Goal: Task Accomplishment & Management: Manage account settings

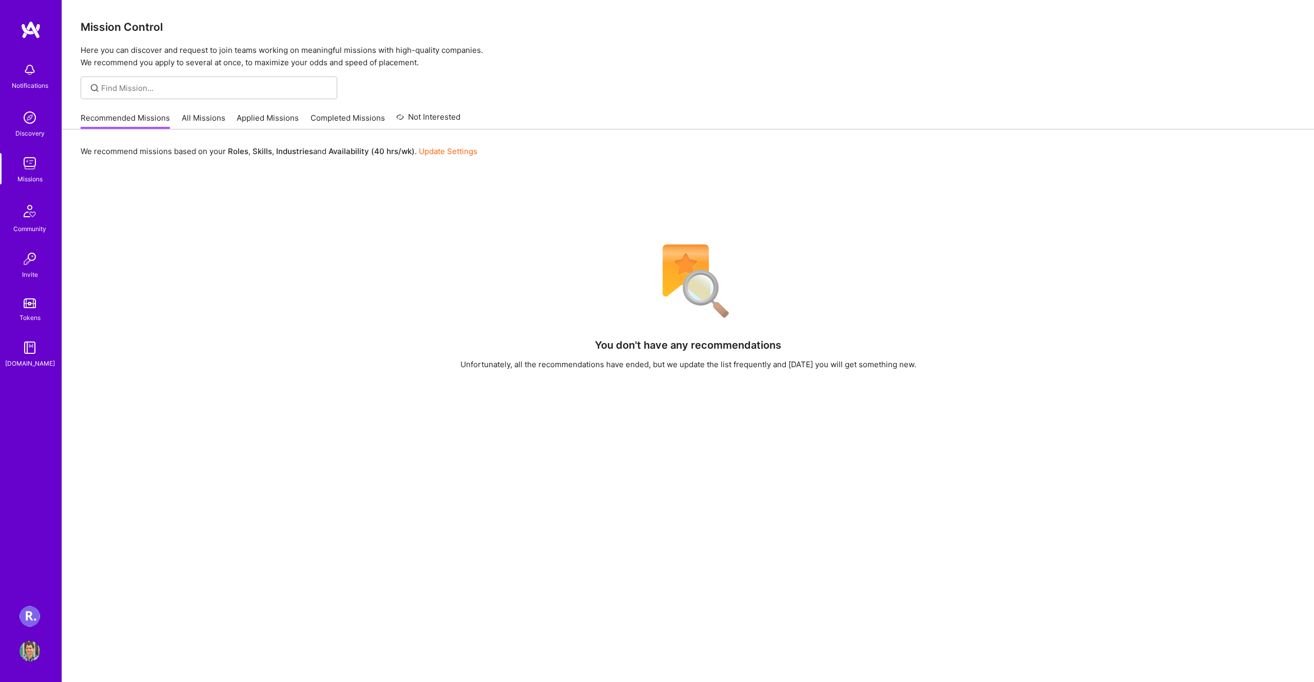
click at [33, 651] on img at bounding box center [30, 651] width 21 height 21
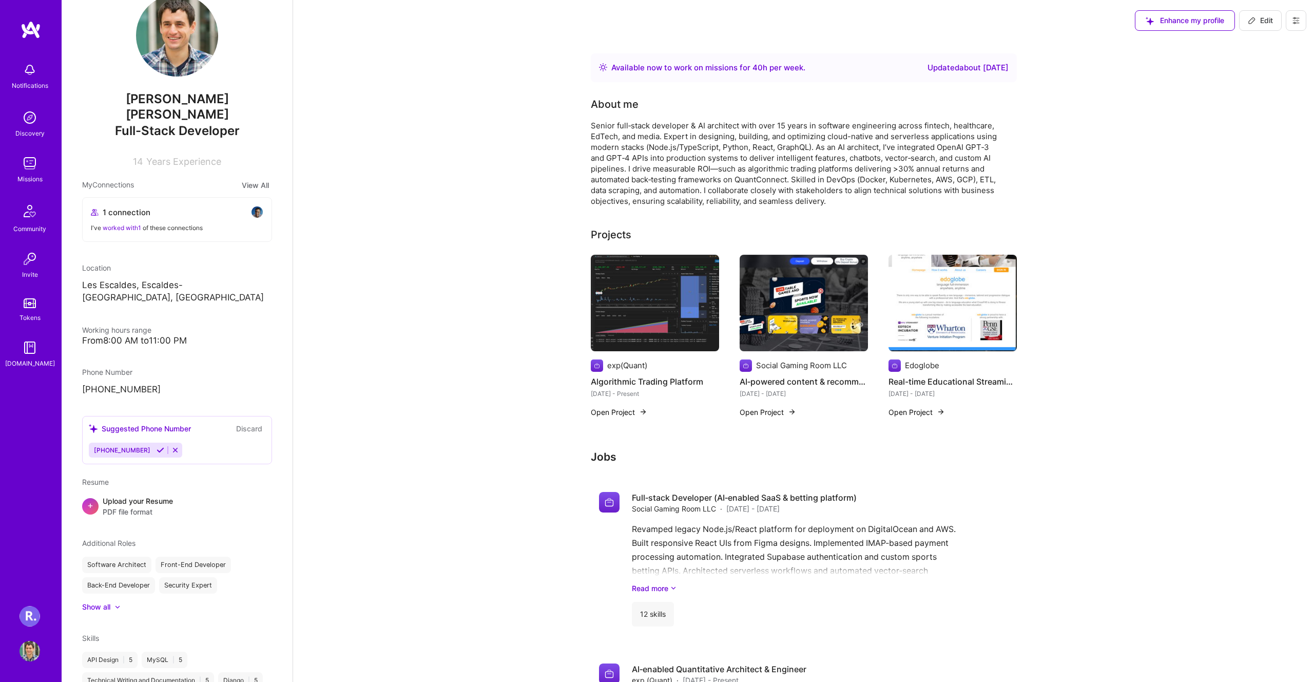
drag, startPoint x: 1253, startPoint y: 24, endPoint x: 1291, endPoint y: 24, distance: 38.5
click at [1291, 24] on div "Enhance my profile Edit" at bounding box center [1221, 20] width 187 height 41
click at [1291, 24] on button at bounding box center [1296, 20] width 21 height 21
click at [1269, 40] on button "Settings" at bounding box center [1268, 44] width 77 height 26
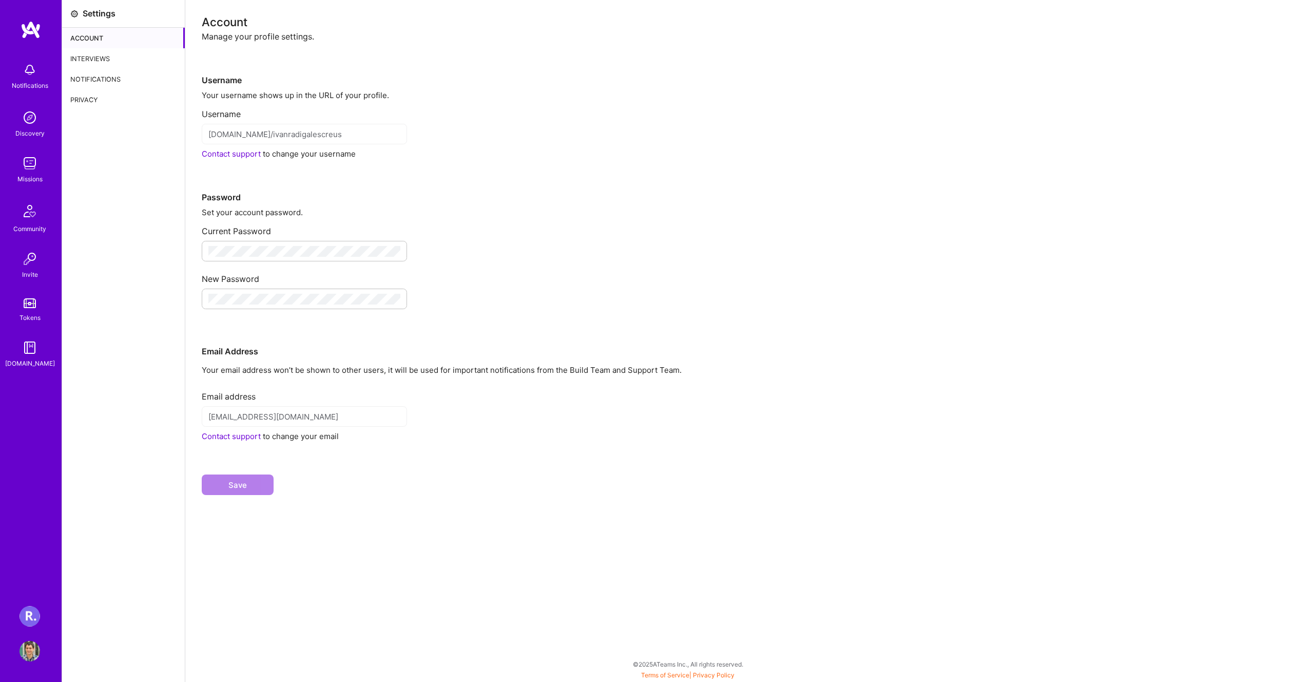
click at [106, 61] on div "Interviews" at bounding box center [123, 58] width 123 height 21
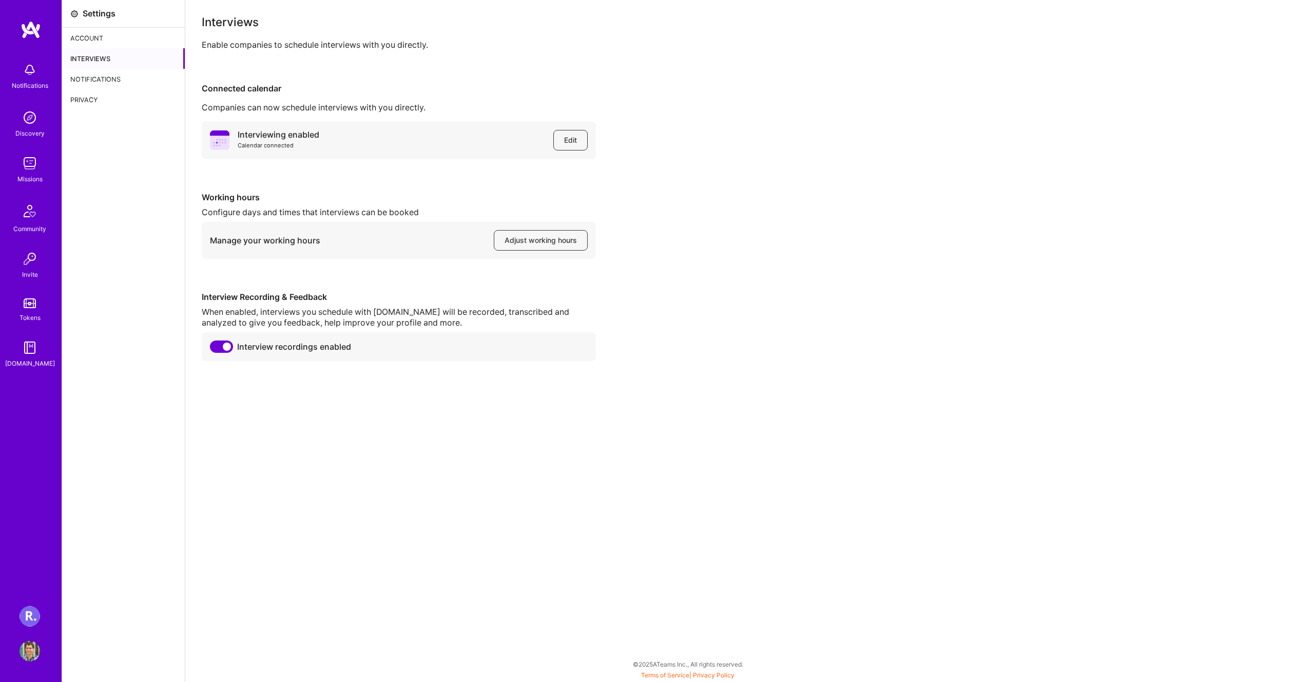
click at [109, 75] on div "Notifications" at bounding box center [123, 79] width 123 height 21
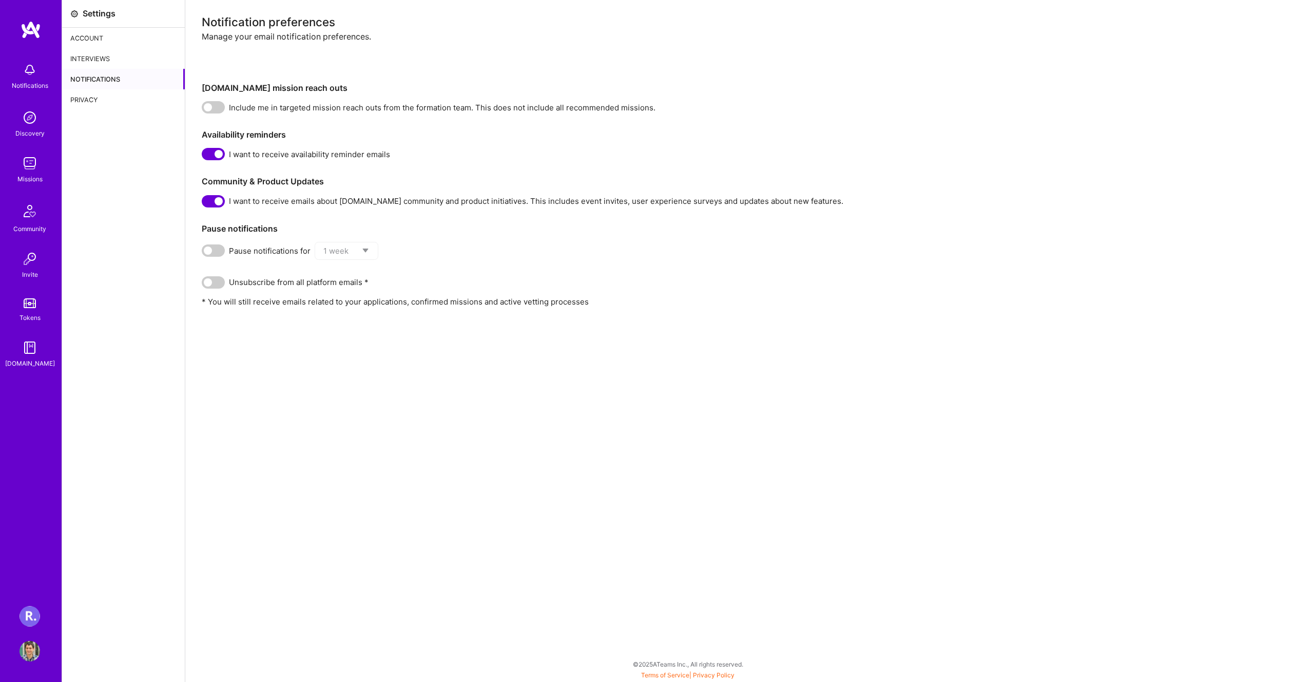
click at [210, 110] on span at bounding box center [213, 107] width 23 height 12
click at [204, 109] on input "checkbox" at bounding box center [204, 109] width 0 height 0
click at [99, 34] on div "Account" at bounding box center [123, 38] width 123 height 21
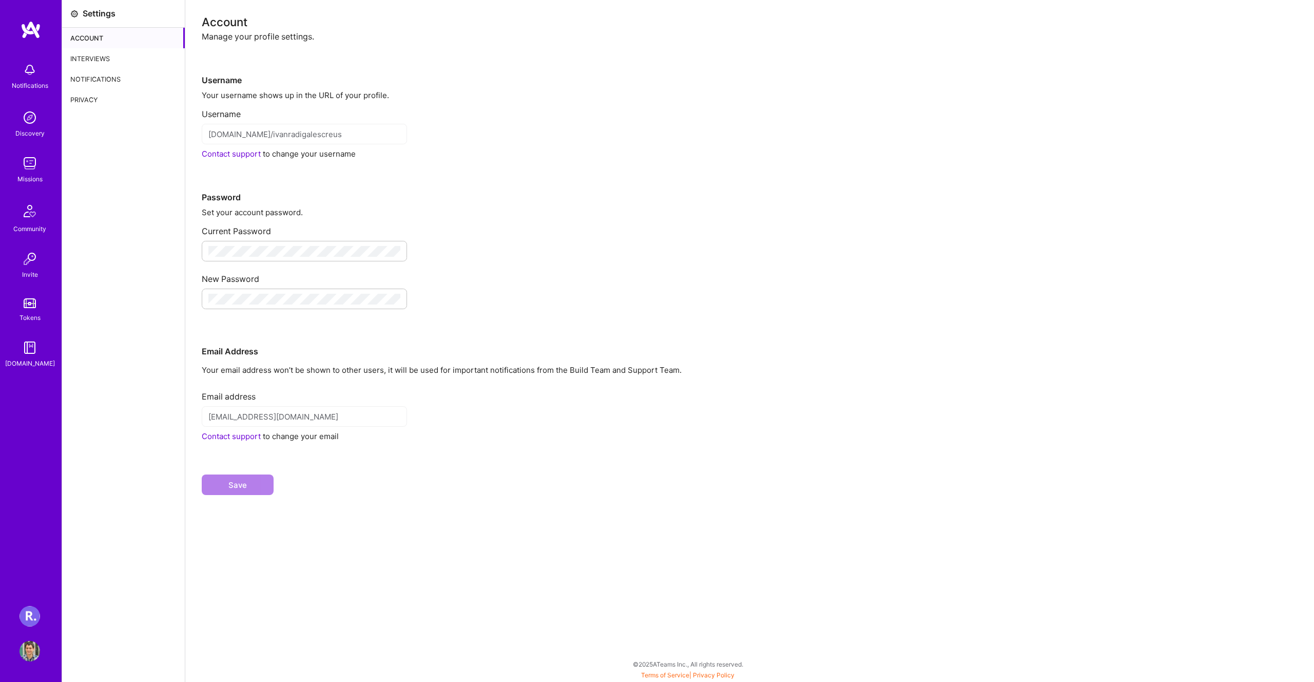
click at [21, 119] on img at bounding box center [30, 117] width 21 height 21
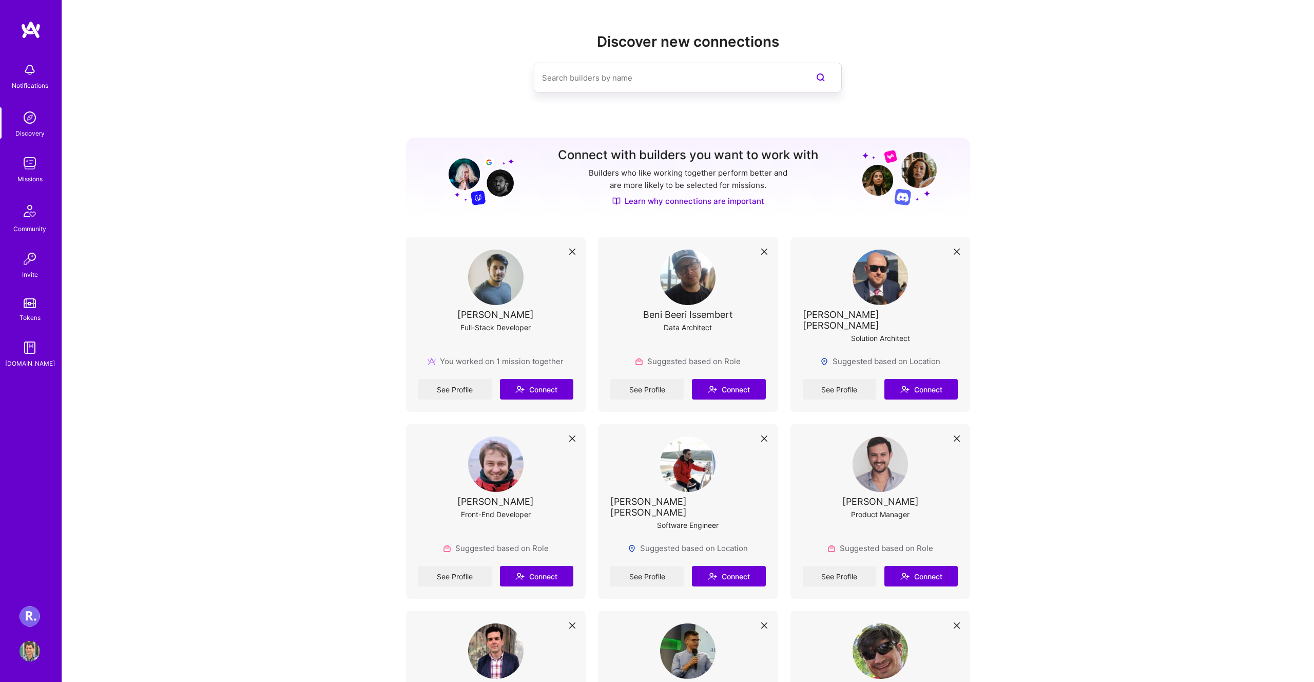
click at [56, 174] on link "Missions" at bounding box center [30, 168] width 64 height 31
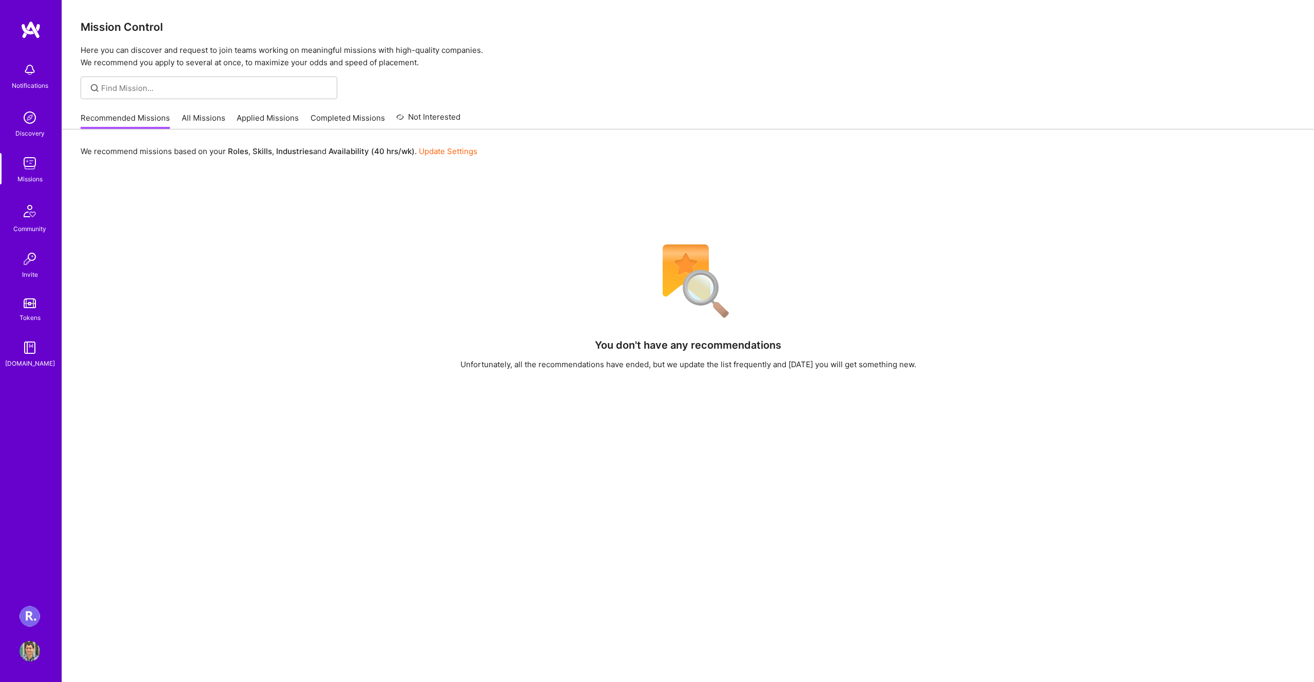
click at [428, 151] on link "Update Settings" at bounding box center [448, 151] width 59 height 10
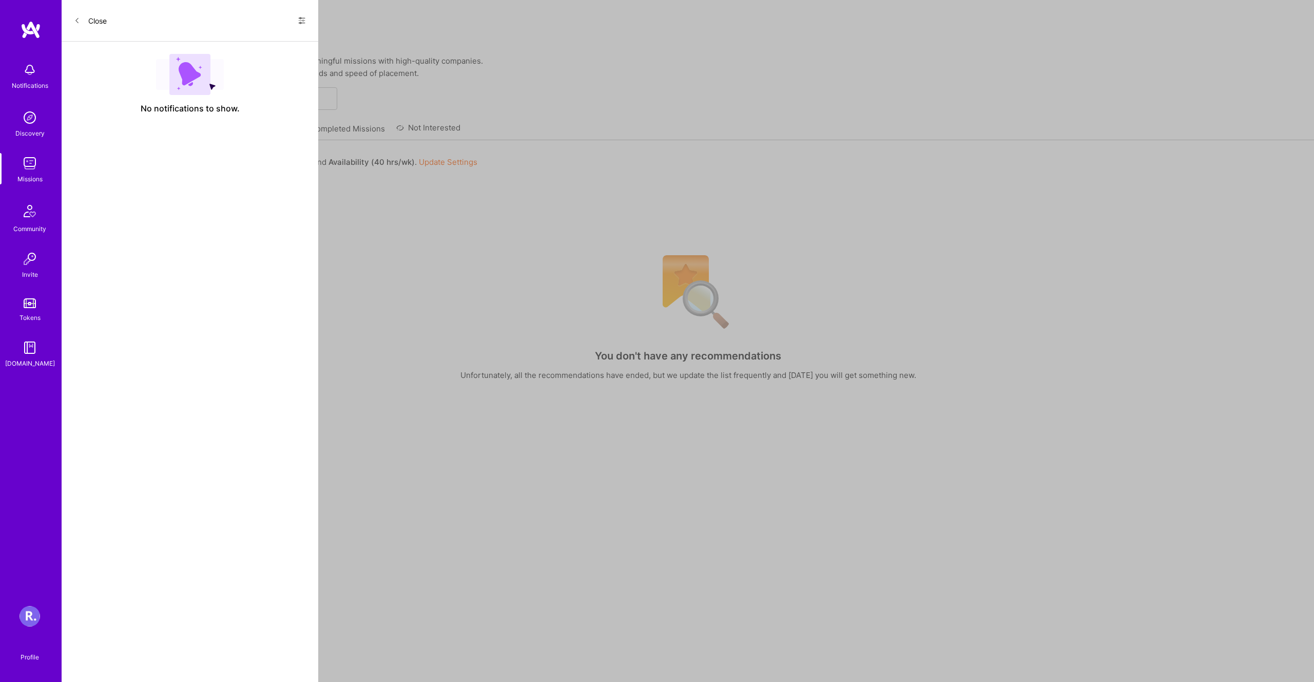
select select "AD"
select select "Right Now"
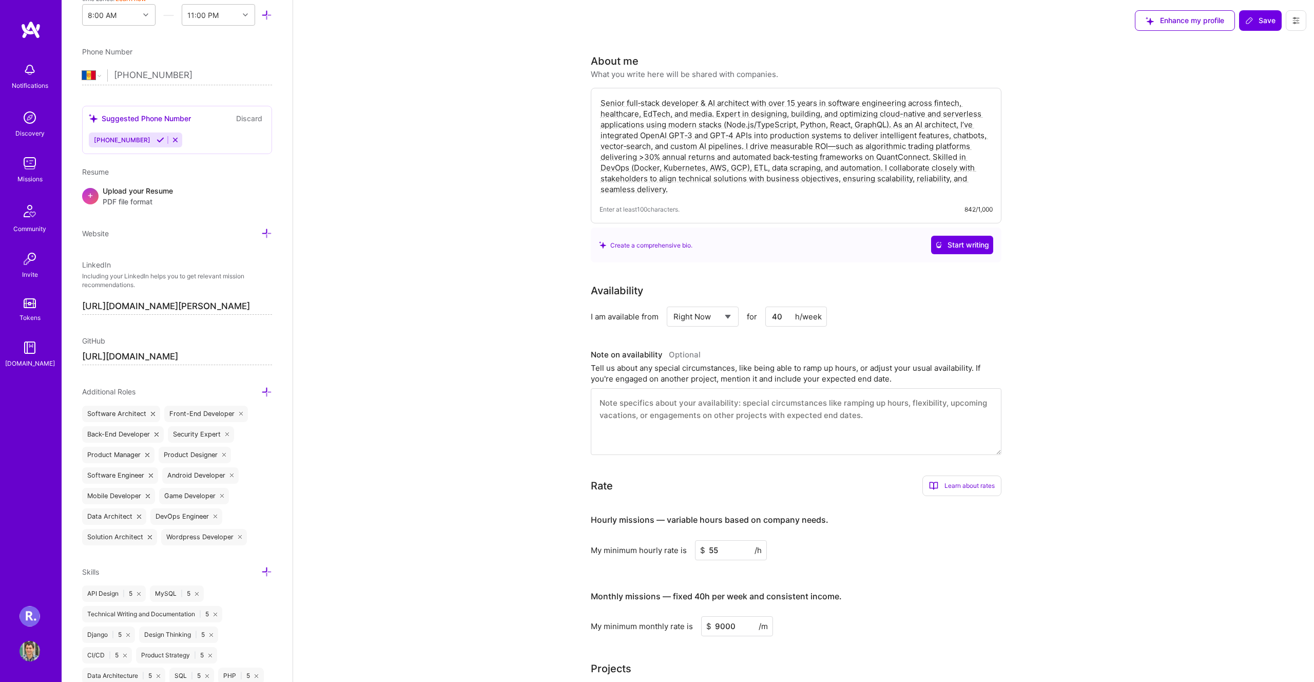
click at [29, 170] on img at bounding box center [30, 163] width 21 height 21
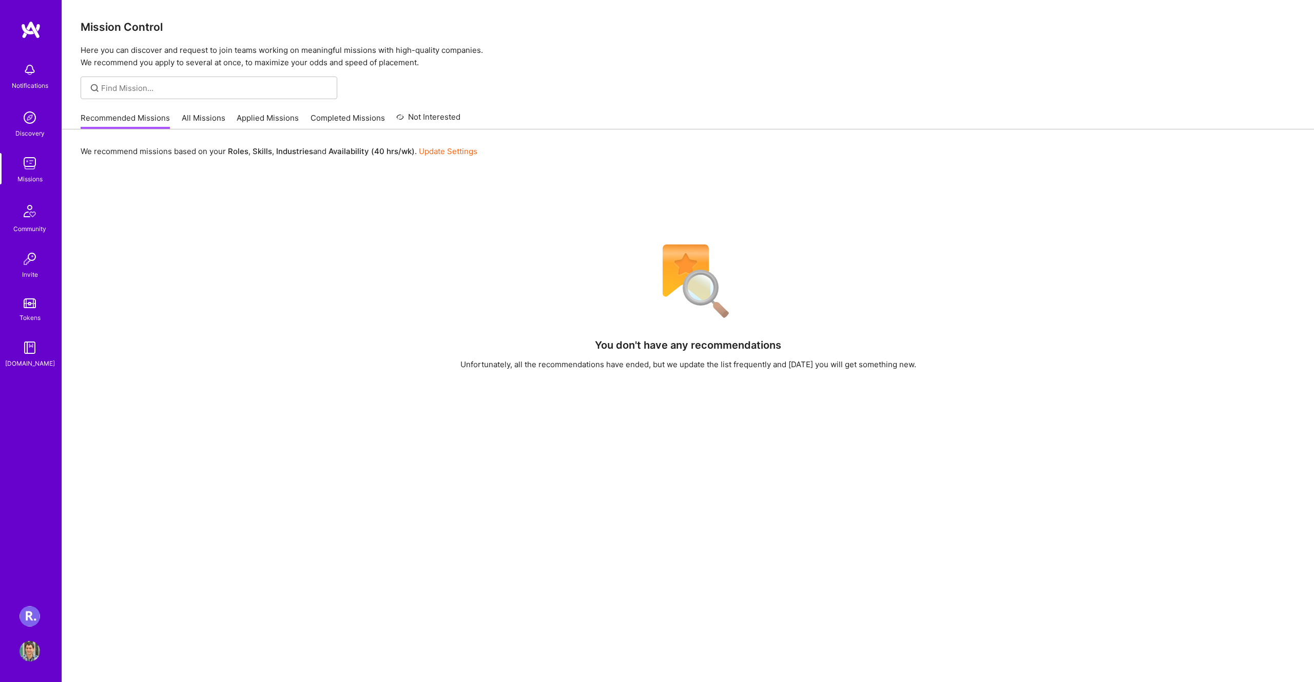
click at [192, 119] on link "All Missions" at bounding box center [204, 120] width 44 height 17
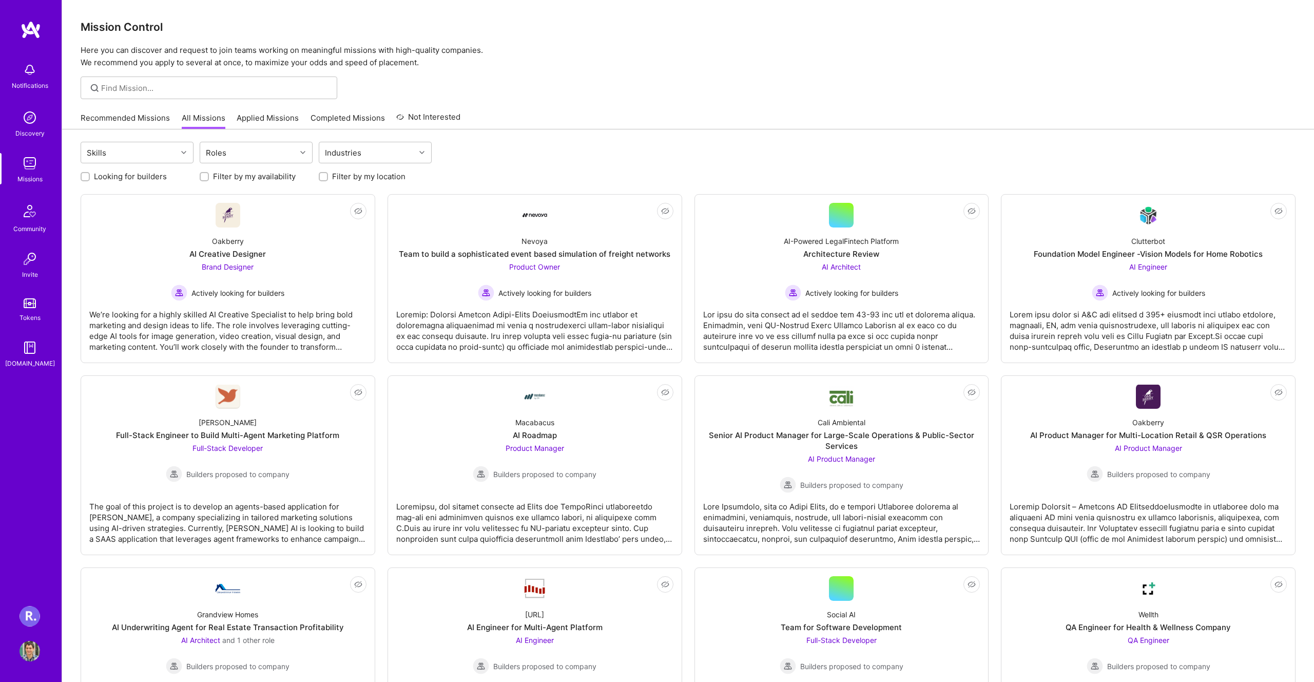
click at [136, 118] on link "Recommended Missions" at bounding box center [125, 120] width 89 height 17
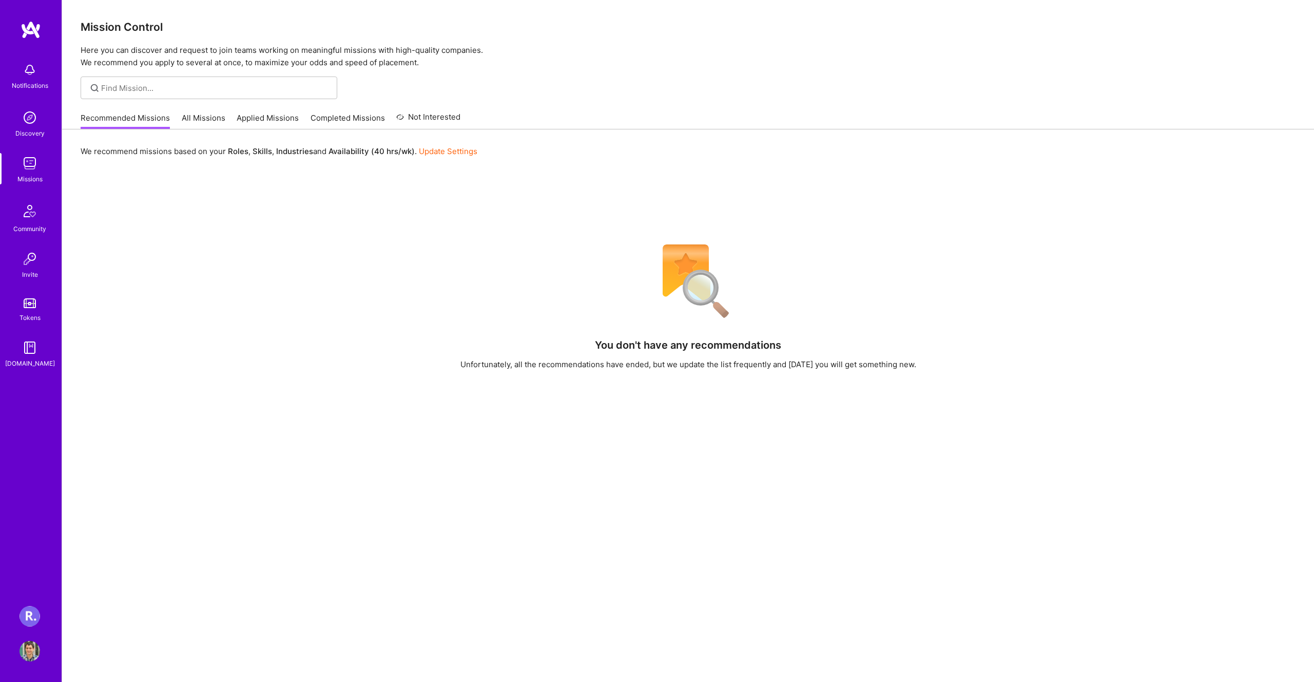
click at [346, 115] on link "Completed Missions" at bounding box center [348, 120] width 74 height 17
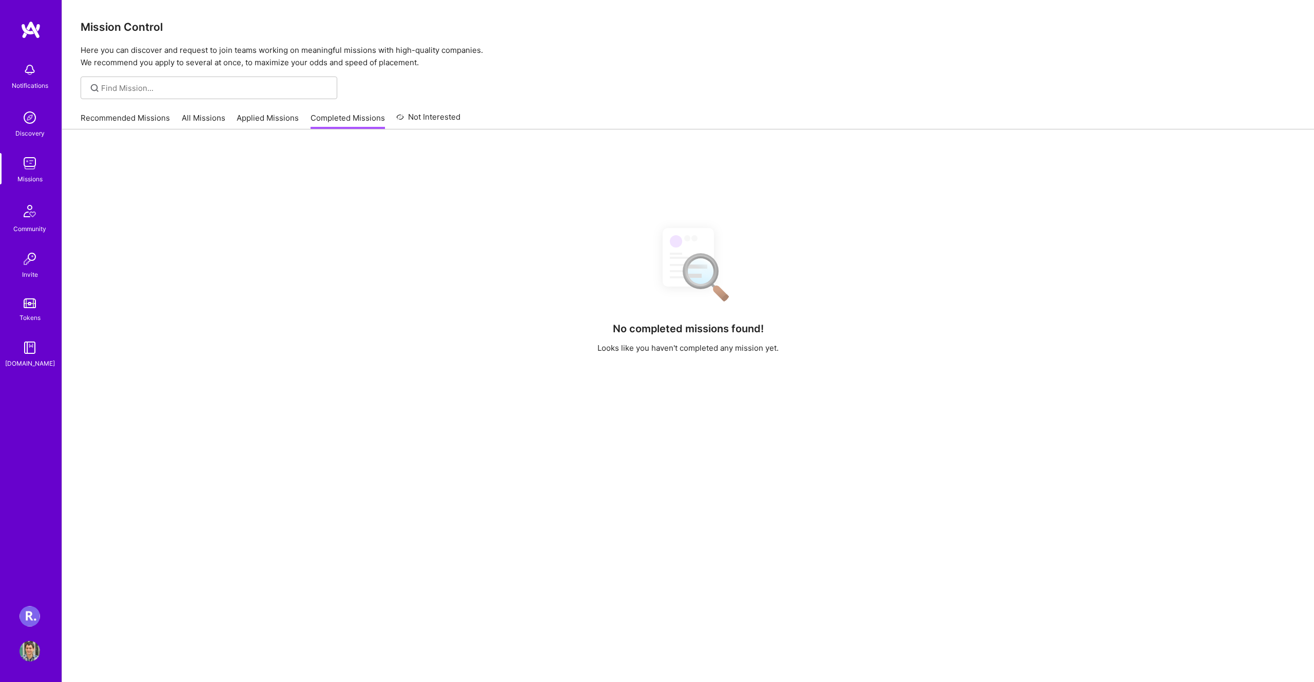
click at [417, 116] on link "Not Interested" at bounding box center [428, 120] width 64 height 18
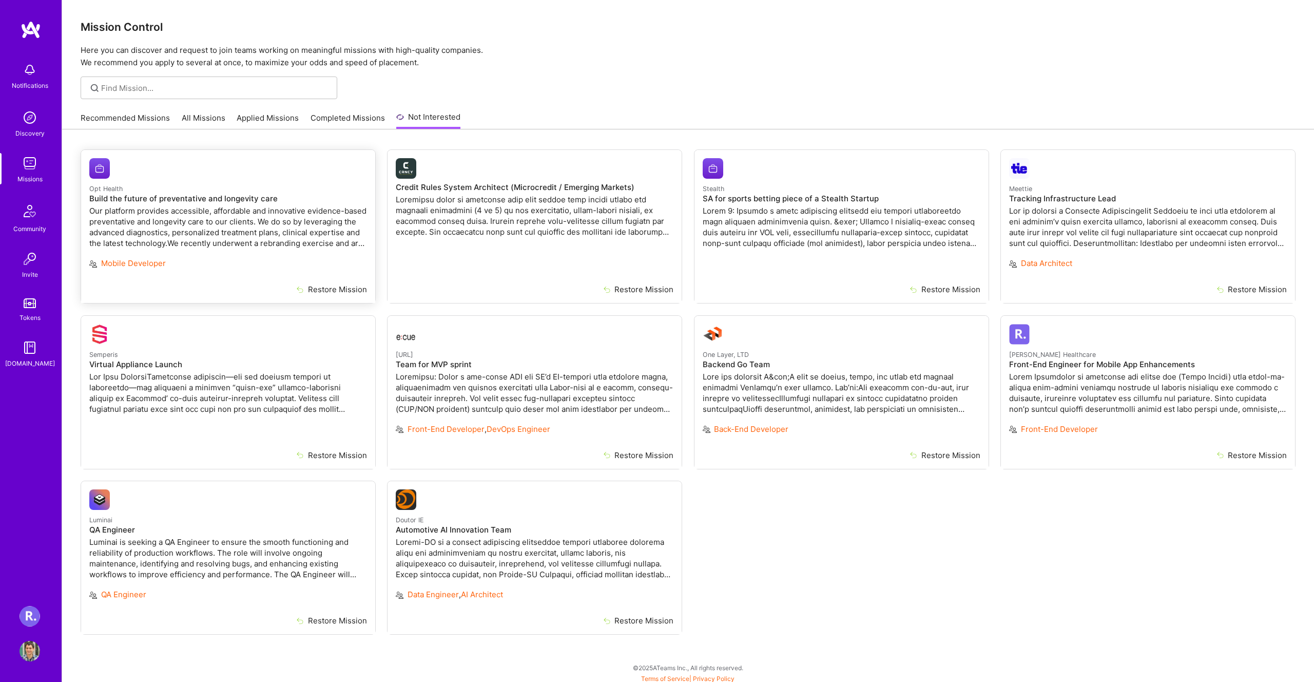
scroll to position [4, 0]
